Goal: Transaction & Acquisition: Subscribe to service/newsletter

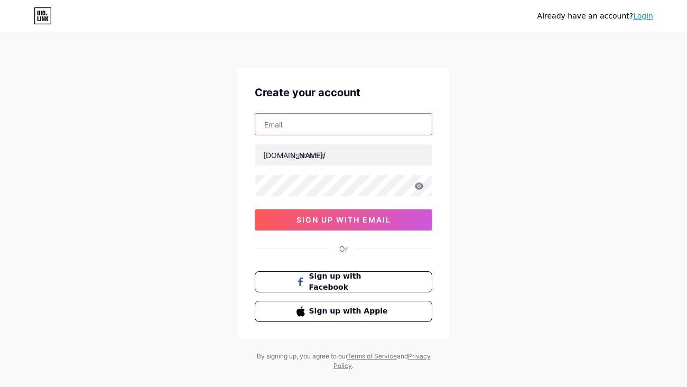
click at [330, 132] on input "text" at bounding box center [343, 124] width 177 height 21
type input "[EMAIL_ADDRESS][DOMAIN_NAME]"
click at [314, 165] on div at bounding box center [344, 155] width 178 height 22
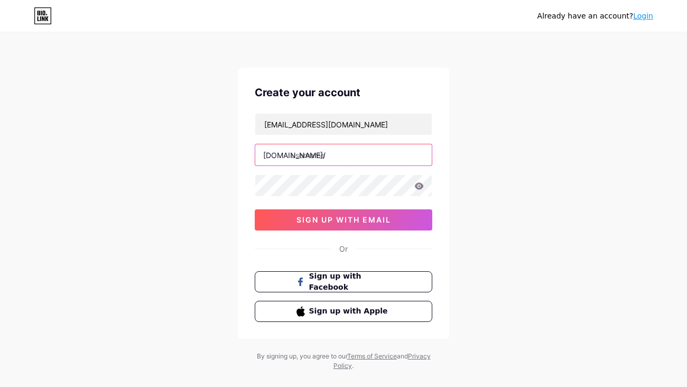
click at [314, 162] on input "text" at bounding box center [343, 154] width 177 height 21
type input "hitemaggie"
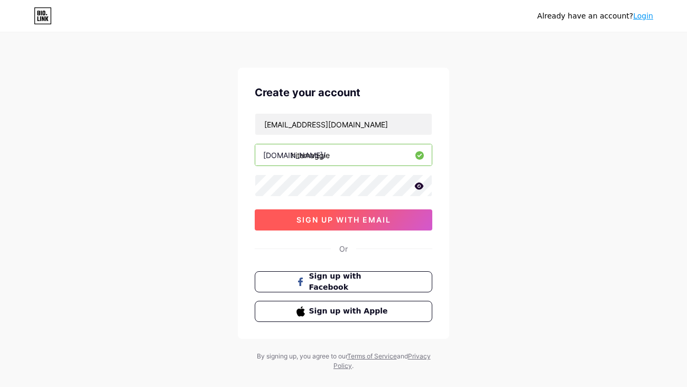
click at [347, 228] on button "sign up with email" at bounding box center [344, 219] width 178 height 21
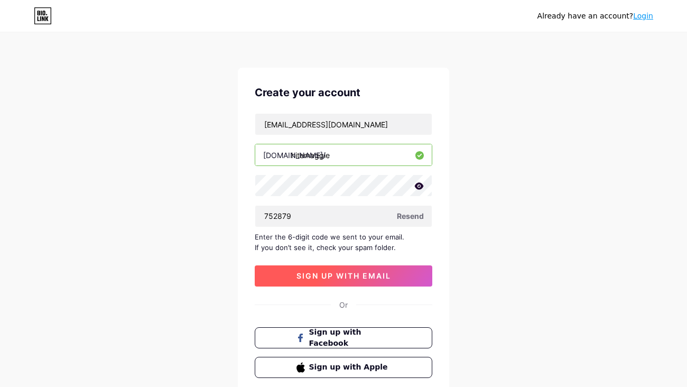
type input "752879"
click at [349, 278] on span "sign up with email" at bounding box center [344, 275] width 95 height 9
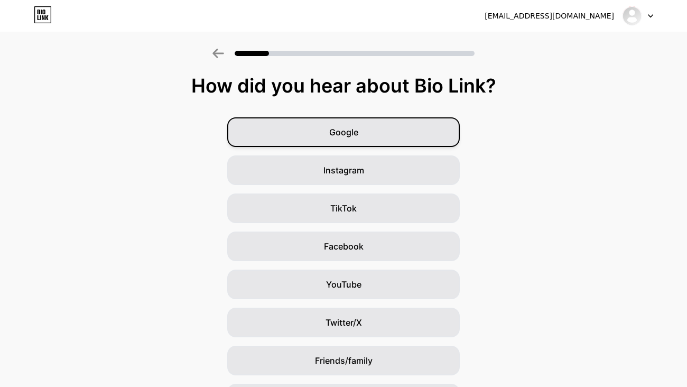
click at [376, 125] on div "Google" at bounding box center [343, 132] width 233 height 30
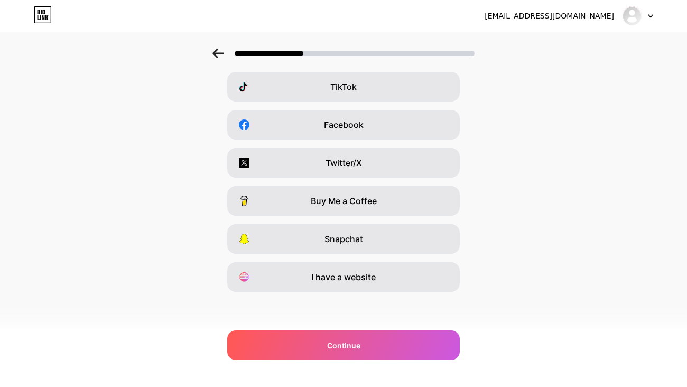
scroll to position [122, 0]
click at [328, 362] on div "[EMAIL_ADDRESS][DOMAIN_NAME] Logout Link Copied Which platforms are you on? Ins…" at bounding box center [343, 132] width 687 height 508
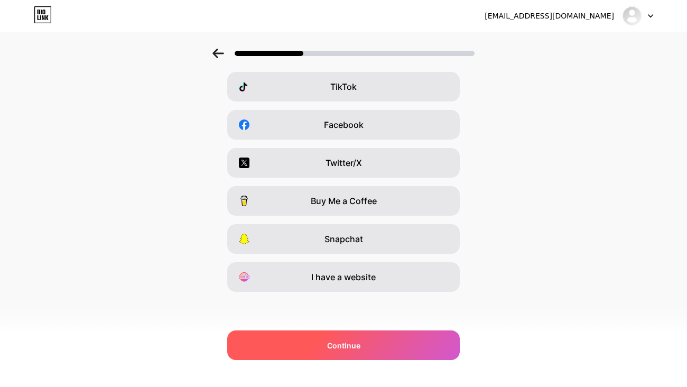
click at [340, 349] on span "Continue" at bounding box center [343, 345] width 33 height 11
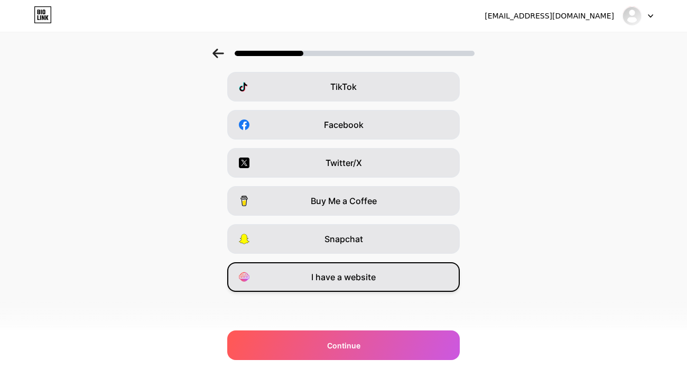
click at [381, 273] on div "I have a website" at bounding box center [343, 277] width 233 height 30
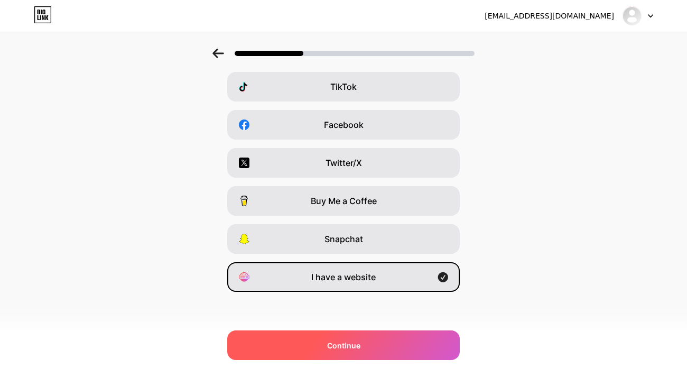
click at [356, 347] on span "Continue" at bounding box center [343, 345] width 33 height 11
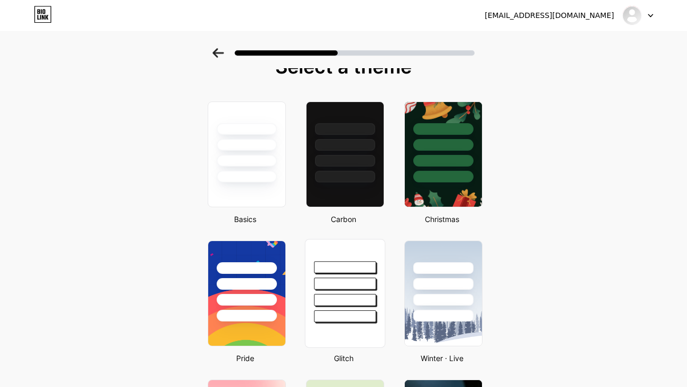
scroll to position [22, 0]
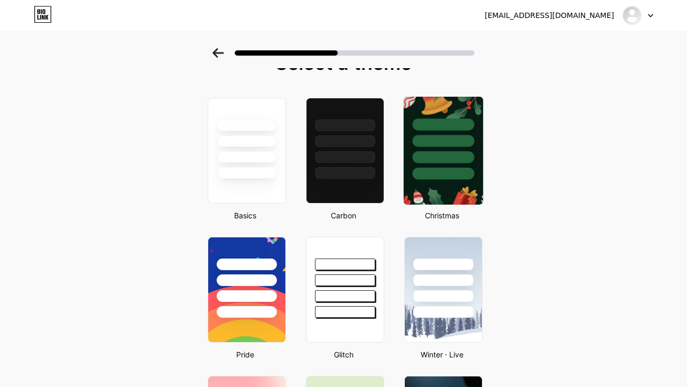
click at [429, 169] on div at bounding box center [443, 174] width 62 height 12
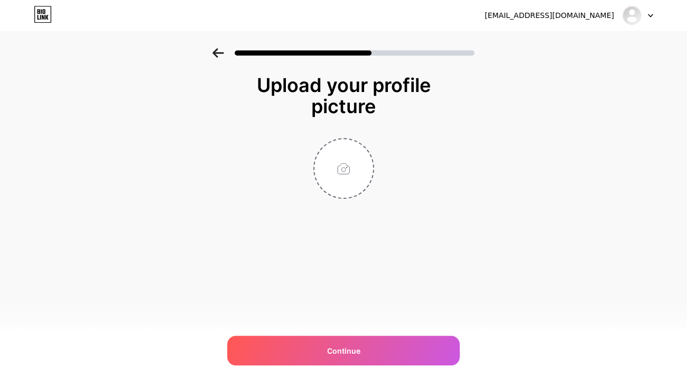
scroll to position [0, 0]
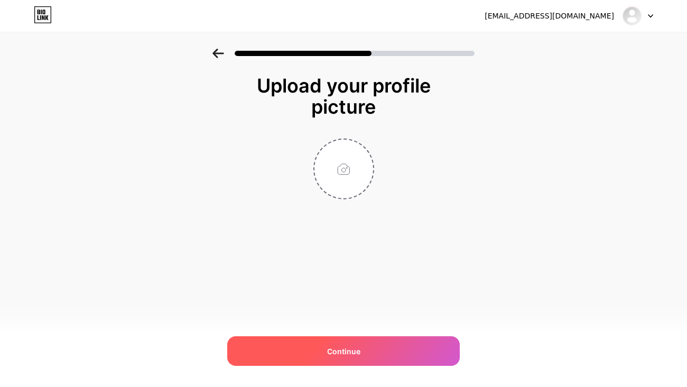
click at [344, 348] on span "Continue" at bounding box center [343, 351] width 33 height 11
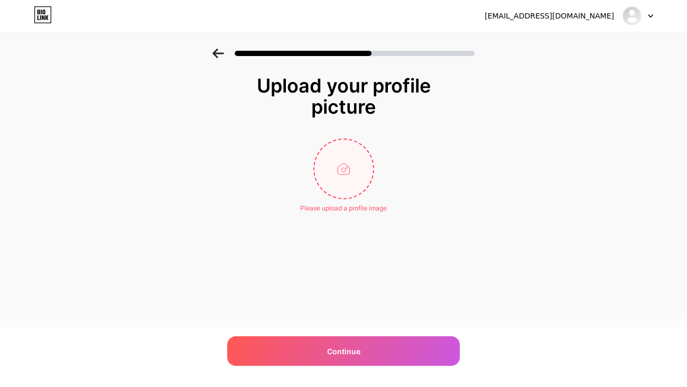
click at [346, 173] on input "file" at bounding box center [343, 169] width 59 height 59
click at [340, 187] on input "file" at bounding box center [343, 169] width 59 height 59
click at [335, 174] on input "file" at bounding box center [343, 169] width 59 height 59
click at [336, 211] on div "Upload Error" at bounding box center [344, 208] width 36 height 10
click at [338, 178] on input "file" at bounding box center [343, 169] width 59 height 59
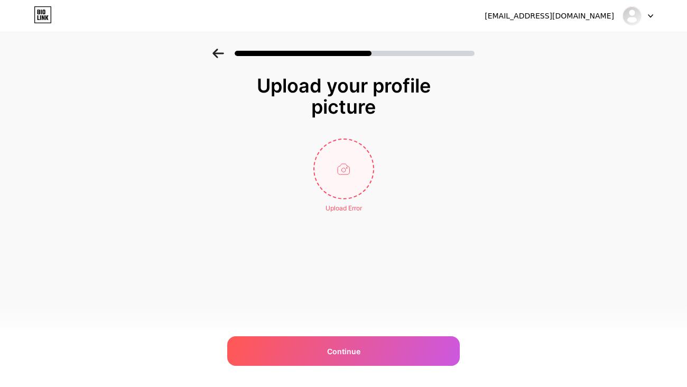
type input "C:\fakepath\IMG_4620.jpeg"
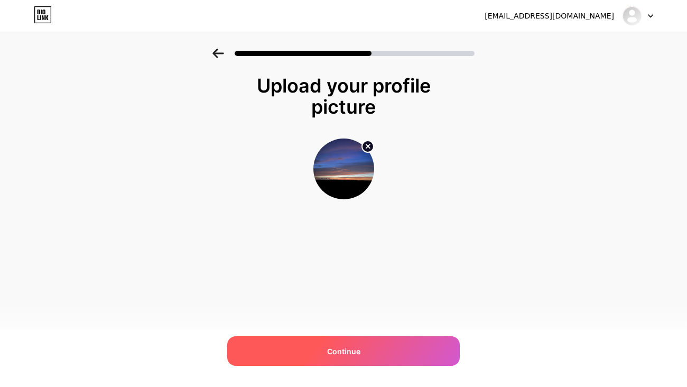
click at [381, 354] on div "Continue" at bounding box center [343, 351] width 233 height 30
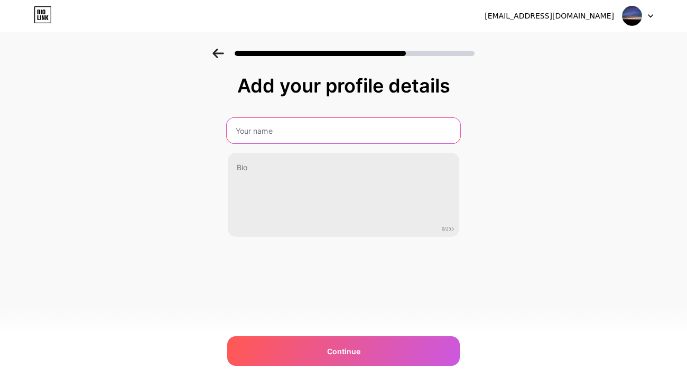
click at [276, 128] on input "text" at bounding box center [344, 130] width 234 height 25
type input "[PERSON_NAME]"
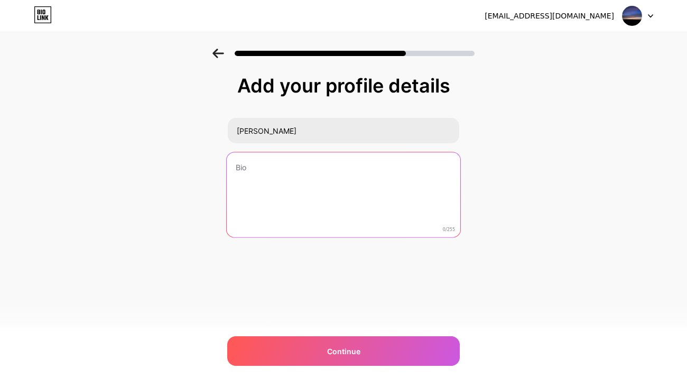
click at [286, 193] on textarea at bounding box center [344, 195] width 234 height 86
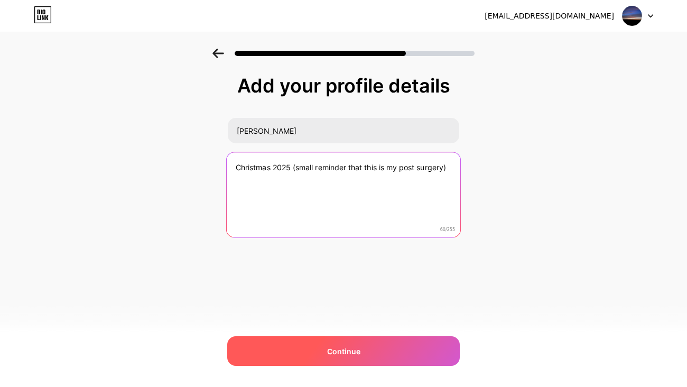
type textarea "Christmas 2025 (small reminder that this is my post surgery)"
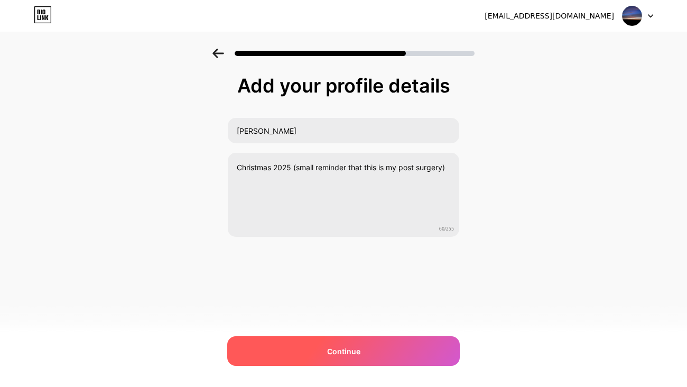
click at [366, 344] on div "Continue" at bounding box center [343, 351] width 233 height 30
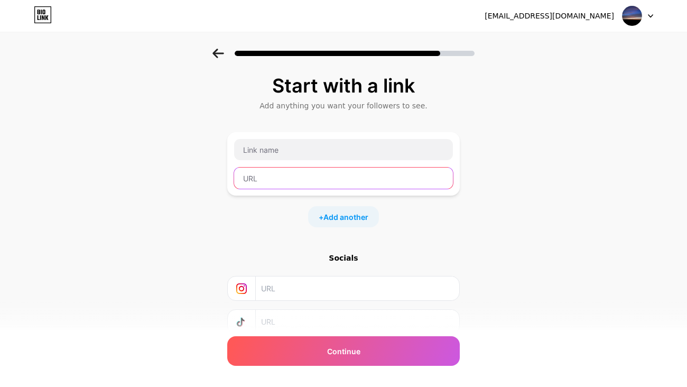
click at [292, 181] on input "text" at bounding box center [343, 178] width 219 height 21
paste input "[URL][DOMAIN_NAME]"
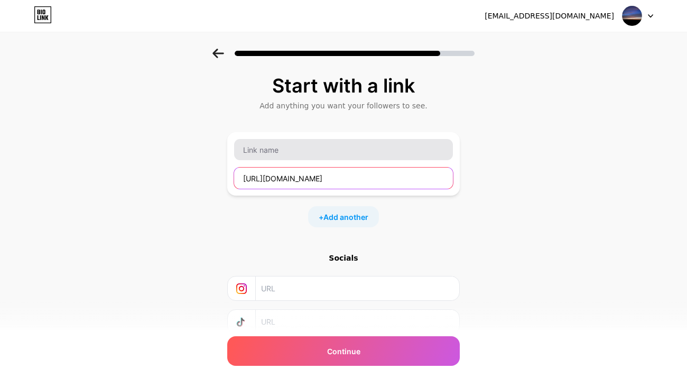
type input "[URL][DOMAIN_NAME]"
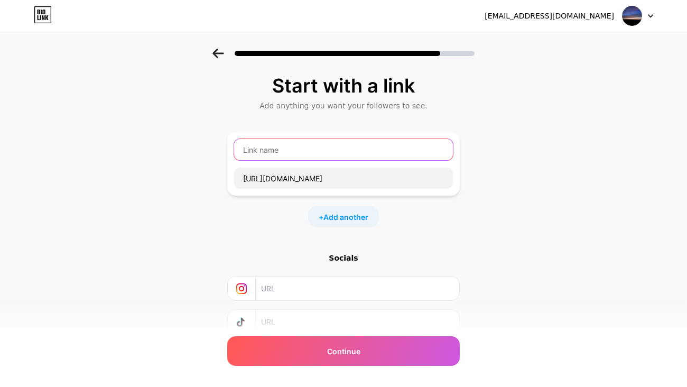
click at [297, 154] on input "text" at bounding box center [343, 149] width 219 height 21
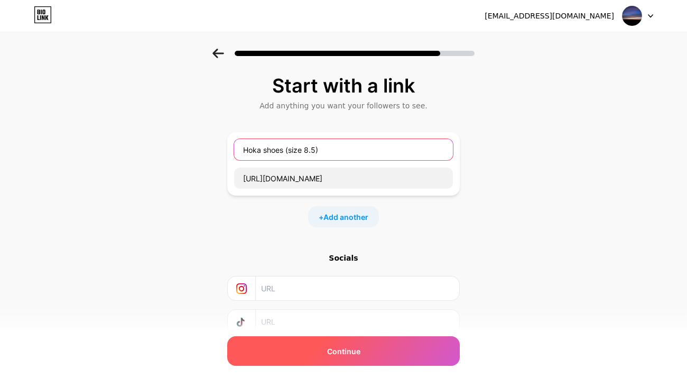
type input "Hoka shoes (size 8.5)"
click at [309, 356] on div "Continue" at bounding box center [343, 351] width 233 height 30
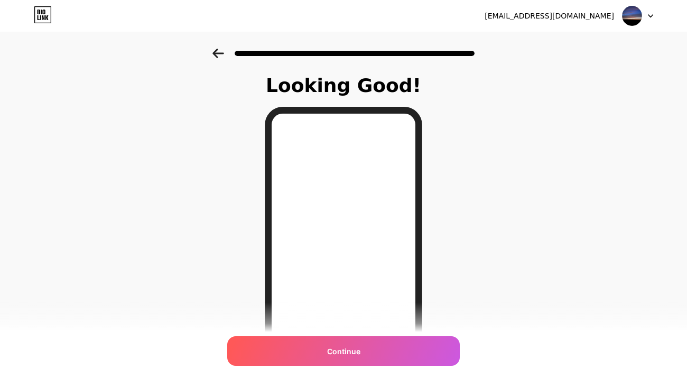
click at [309, 356] on div "Continue" at bounding box center [343, 351] width 233 height 30
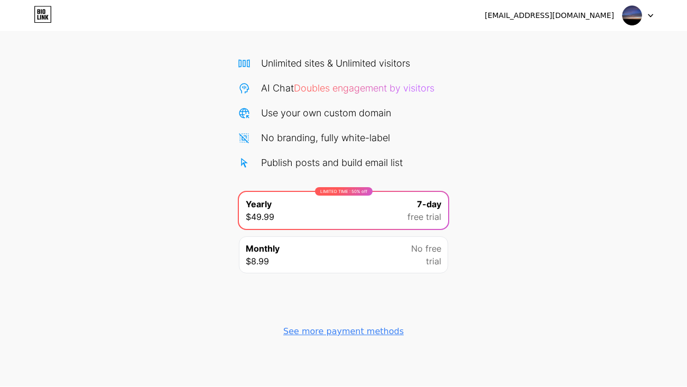
scroll to position [64, 0]
click at [396, 251] on div "Monthly $8.99 No free trial" at bounding box center [343, 255] width 209 height 37
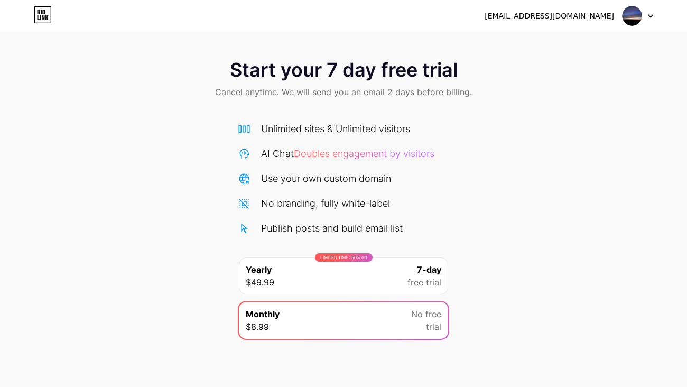
scroll to position [0, 0]
